Goal: Navigation & Orientation: Find specific page/section

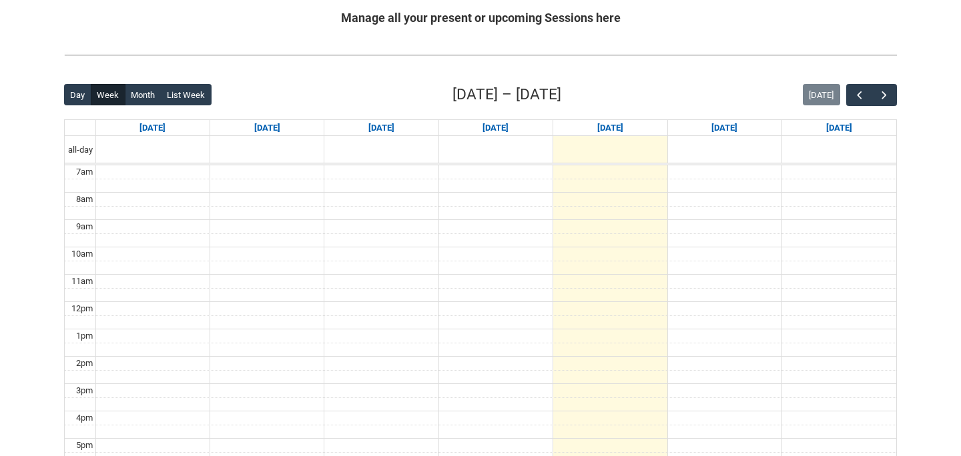
scroll to position [246, 0]
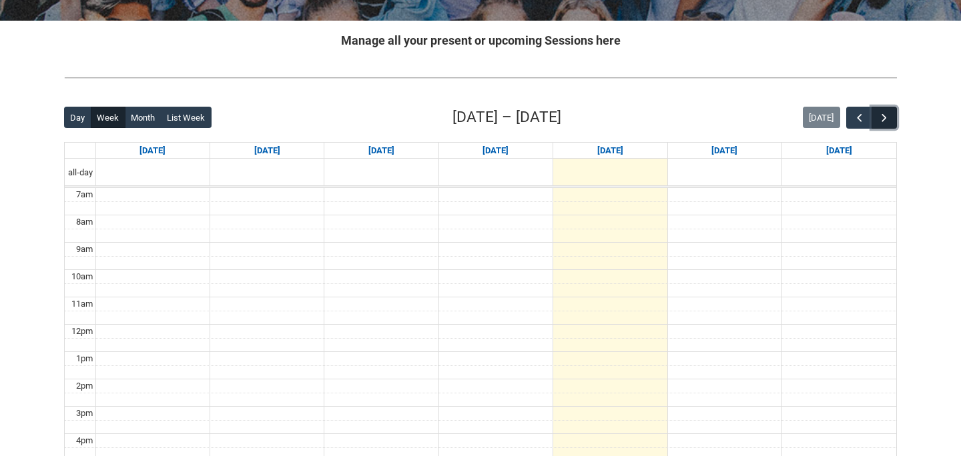
click at [886, 117] on span "button" at bounding box center [883, 117] width 13 height 13
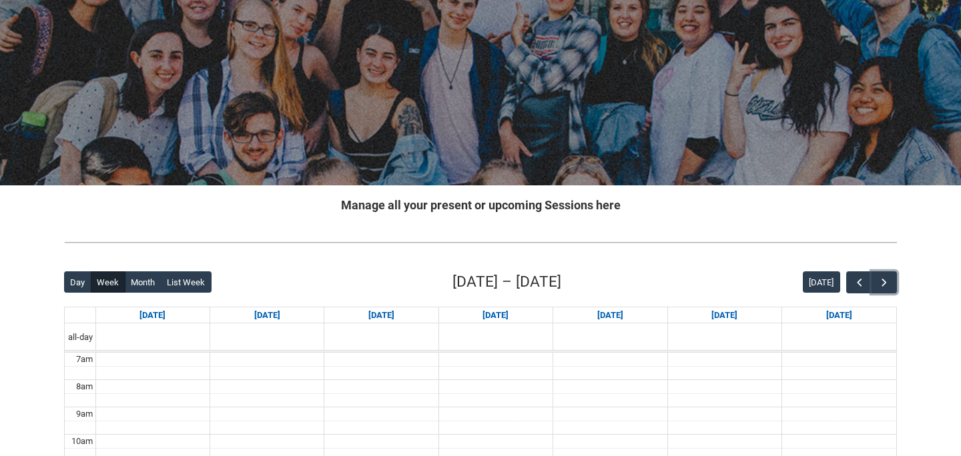
scroll to position [79, 0]
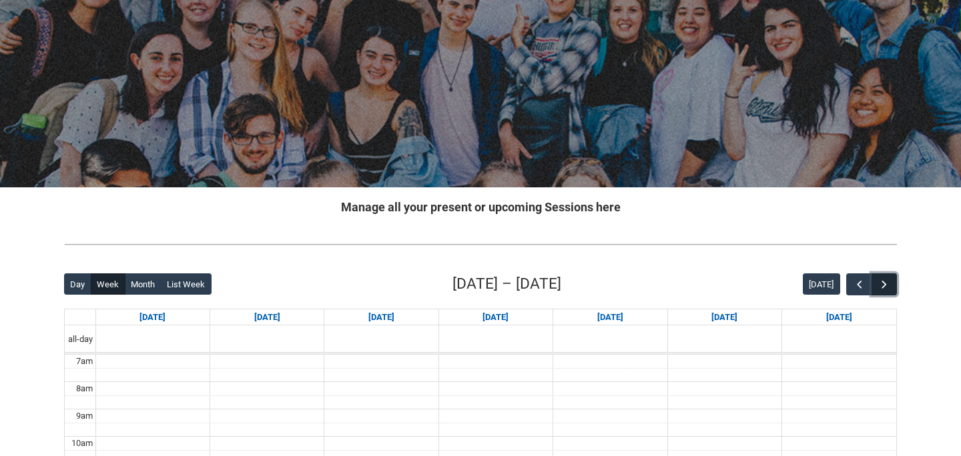
click at [882, 285] on span "button" at bounding box center [883, 284] width 13 height 13
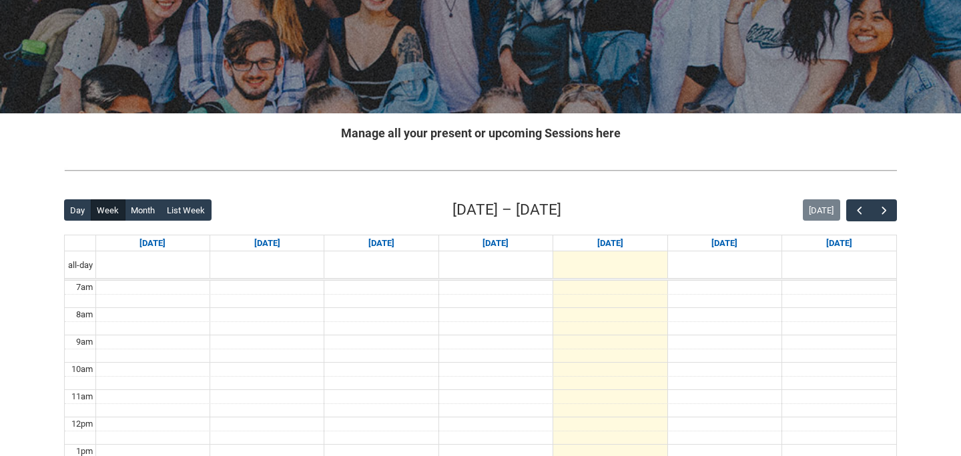
scroll to position [156, 0]
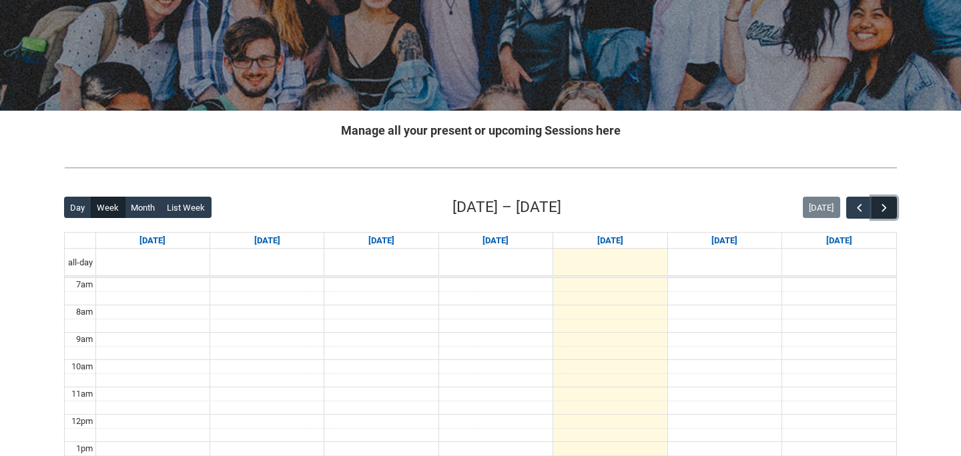
click at [889, 206] on span "button" at bounding box center [883, 208] width 13 height 13
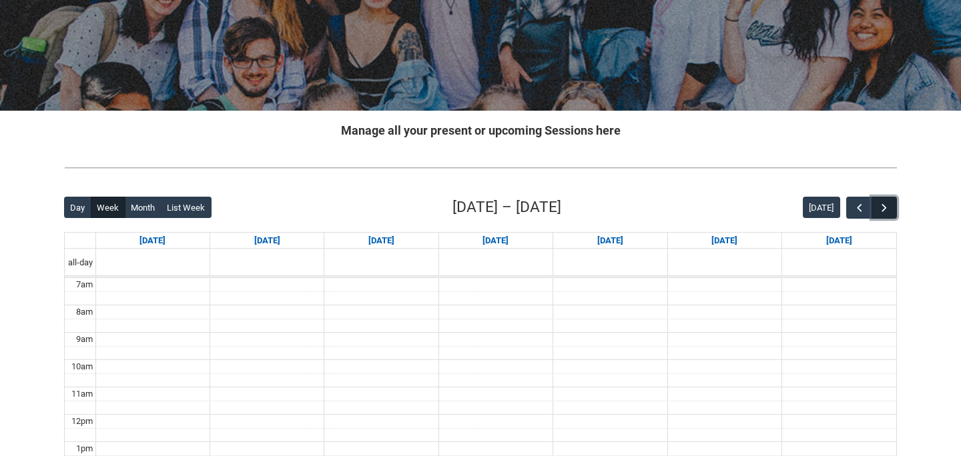
click at [889, 206] on span "button" at bounding box center [883, 208] width 13 height 13
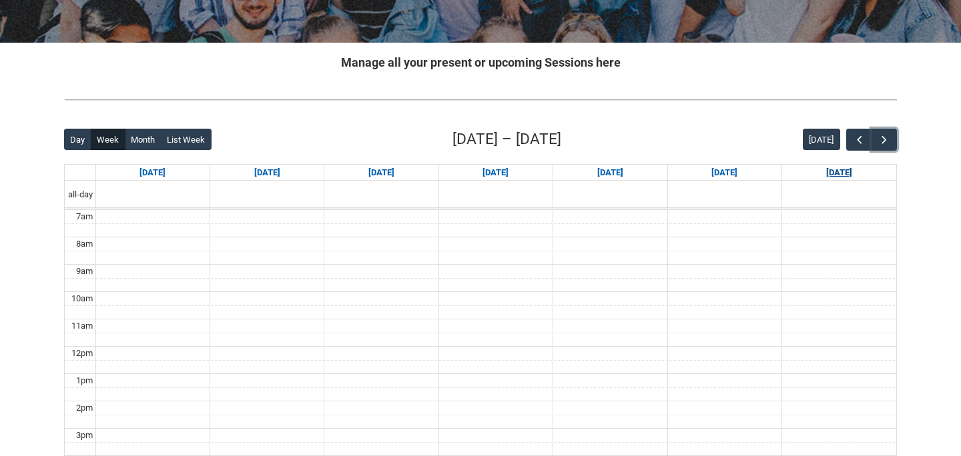
scroll to position [230, 0]
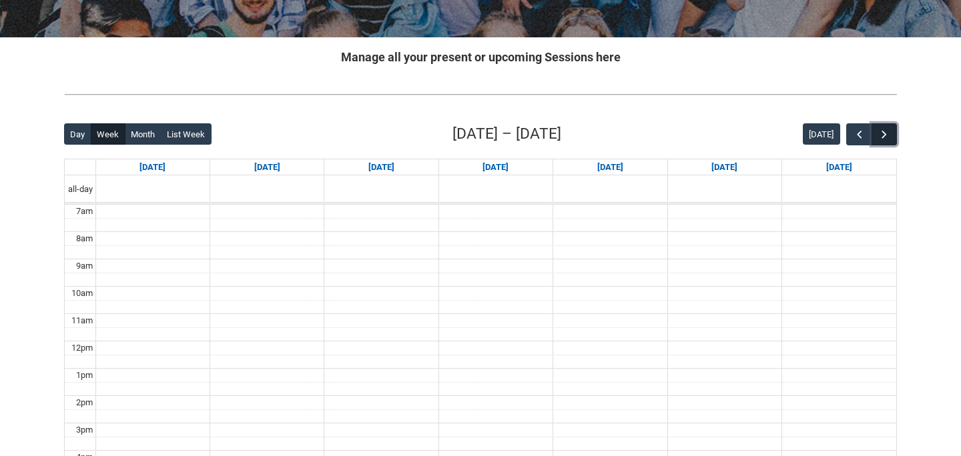
click at [886, 136] on span "button" at bounding box center [883, 134] width 13 height 13
click at [879, 138] on span "button" at bounding box center [883, 134] width 13 height 13
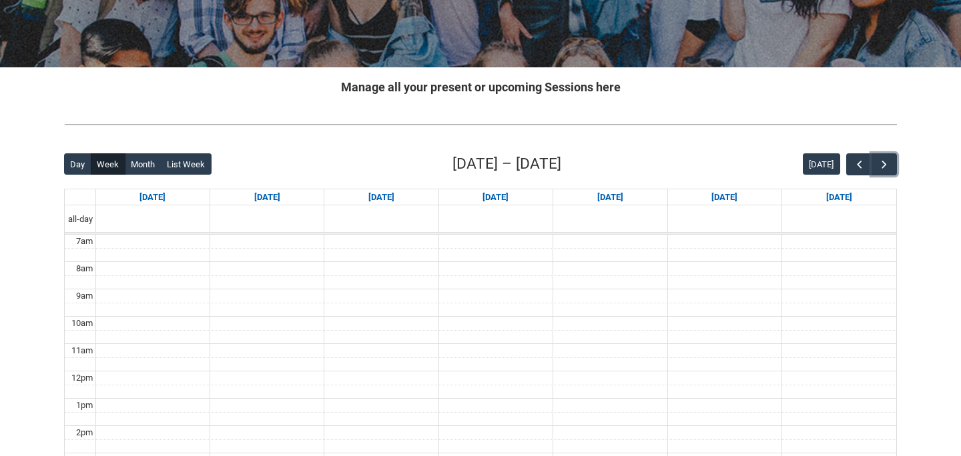
scroll to position [193, 0]
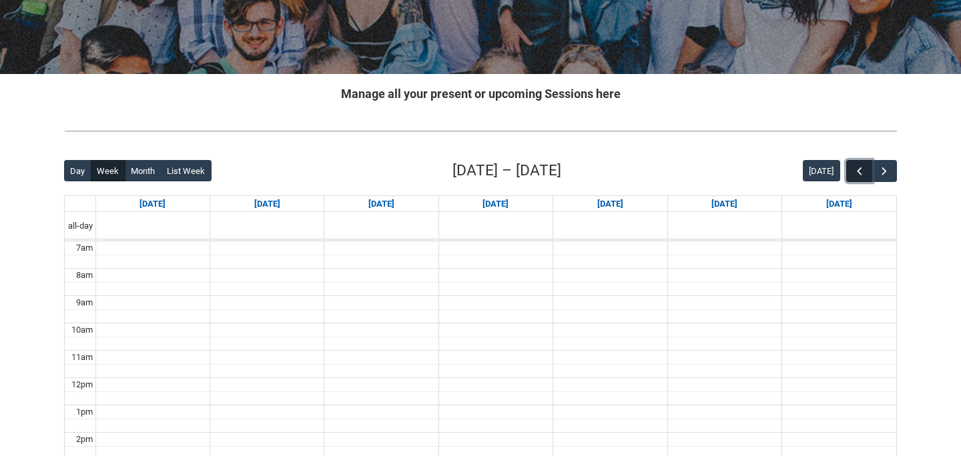
click at [855, 166] on span "button" at bounding box center [859, 171] width 13 height 13
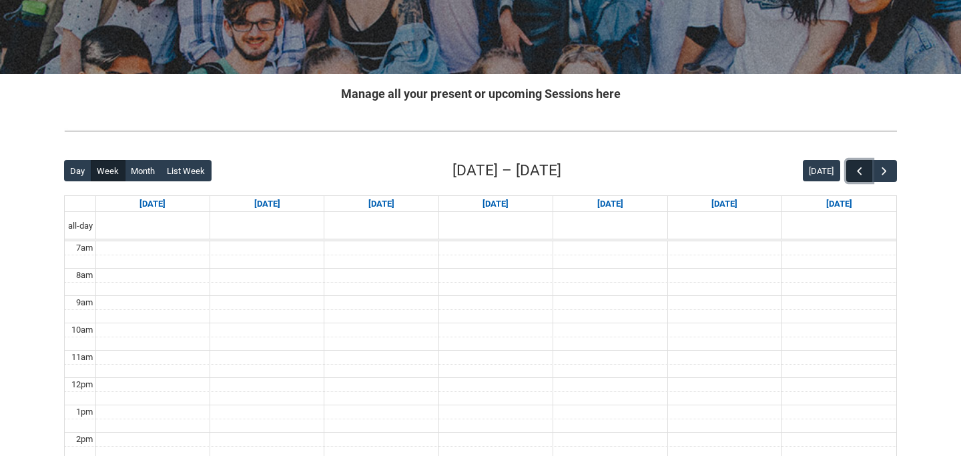
click at [855, 166] on span "button" at bounding box center [859, 171] width 13 height 13
